Goal: Information Seeking & Learning: Learn about a topic

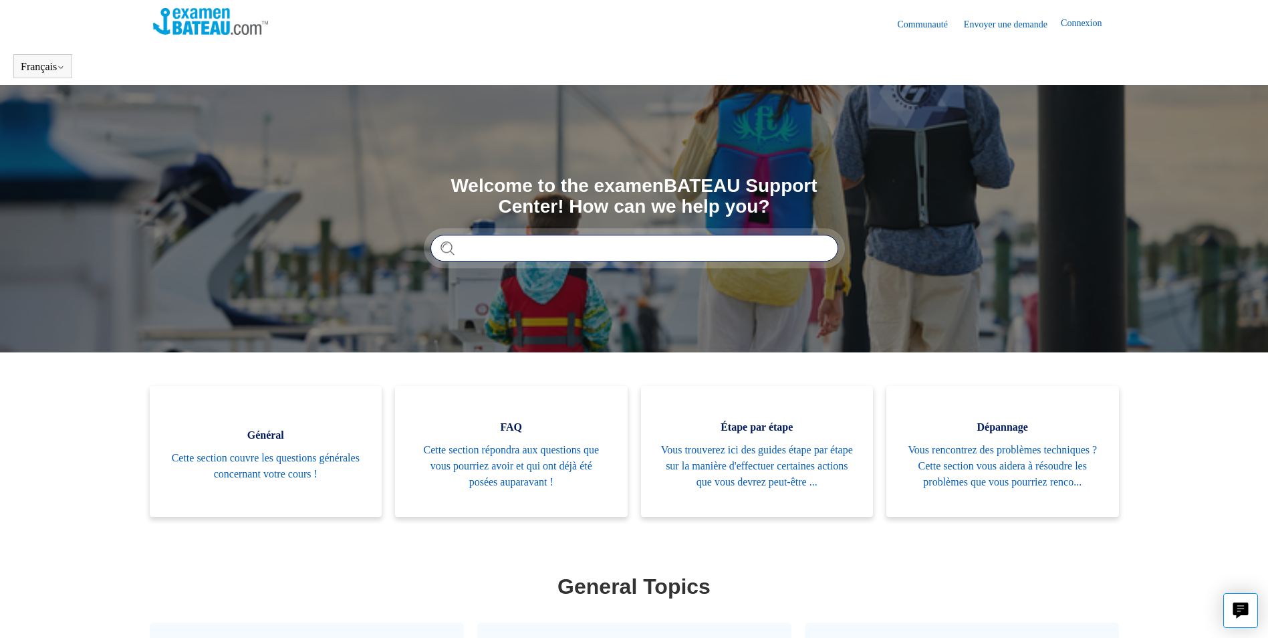
click at [529, 250] on input "Rechercher" at bounding box center [634, 248] width 408 height 27
type input "**********"
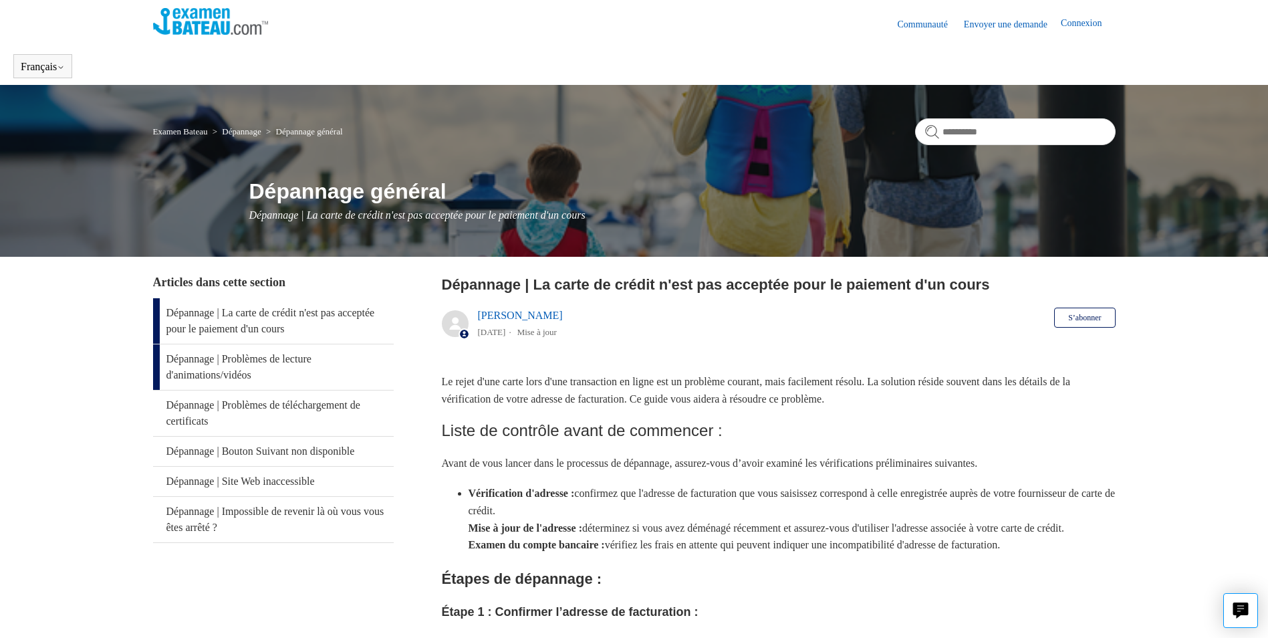
click at [192, 360] on link "Dépannage | Problèmes de lecture d'animations/vidéos" at bounding box center [273, 366] width 241 height 45
